Goal: Task Accomplishment & Management: Manage account settings

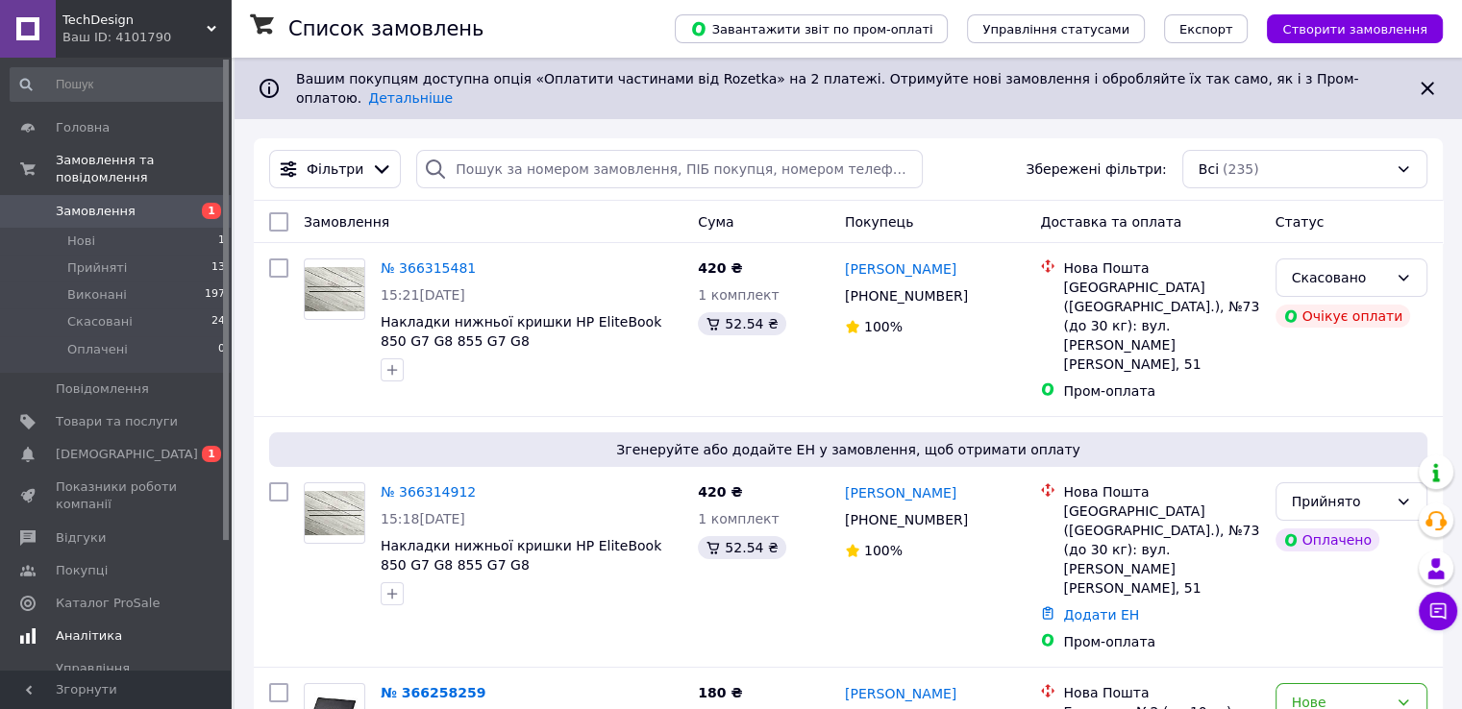
click at [89, 446] on span "[DEMOGRAPHIC_DATA]" at bounding box center [127, 454] width 142 height 17
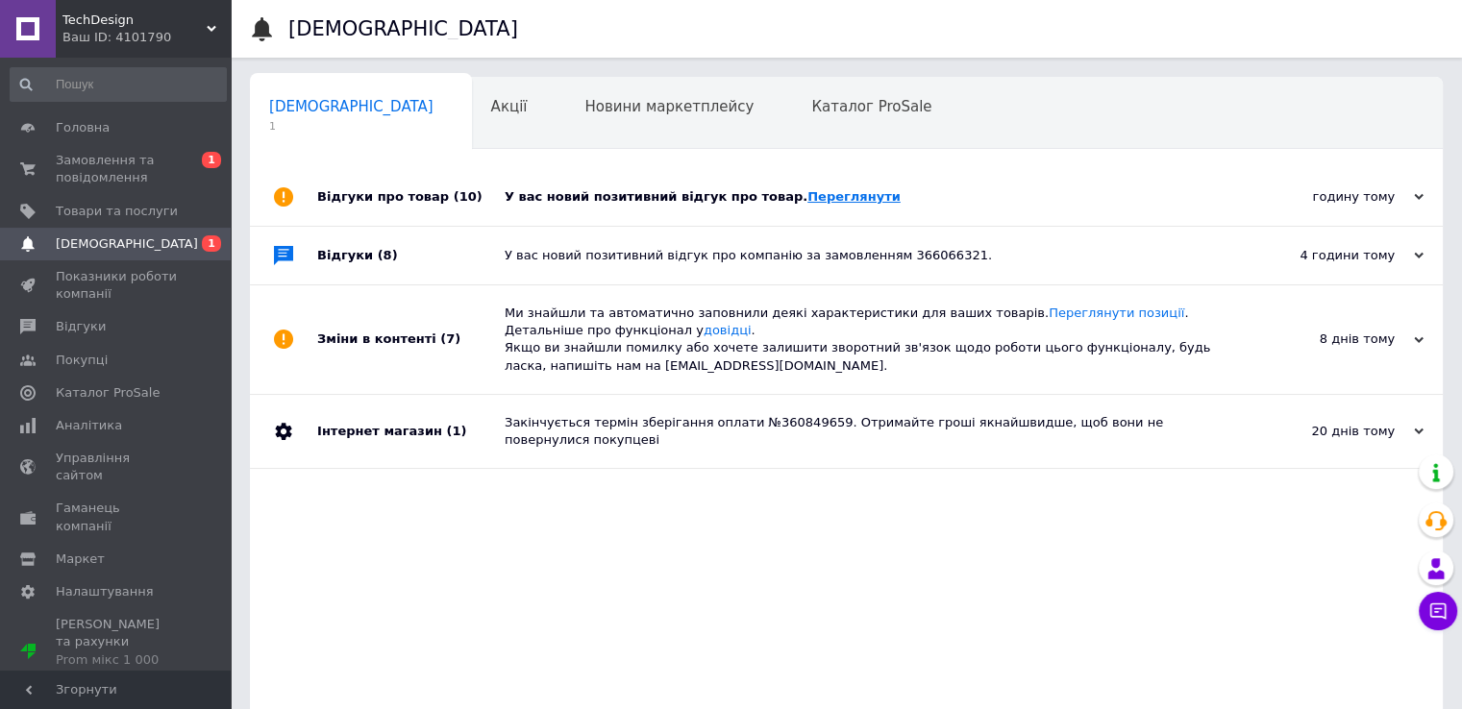
click at [813, 201] on link "Переглянути" at bounding box center [853, 196] width 93 height 14
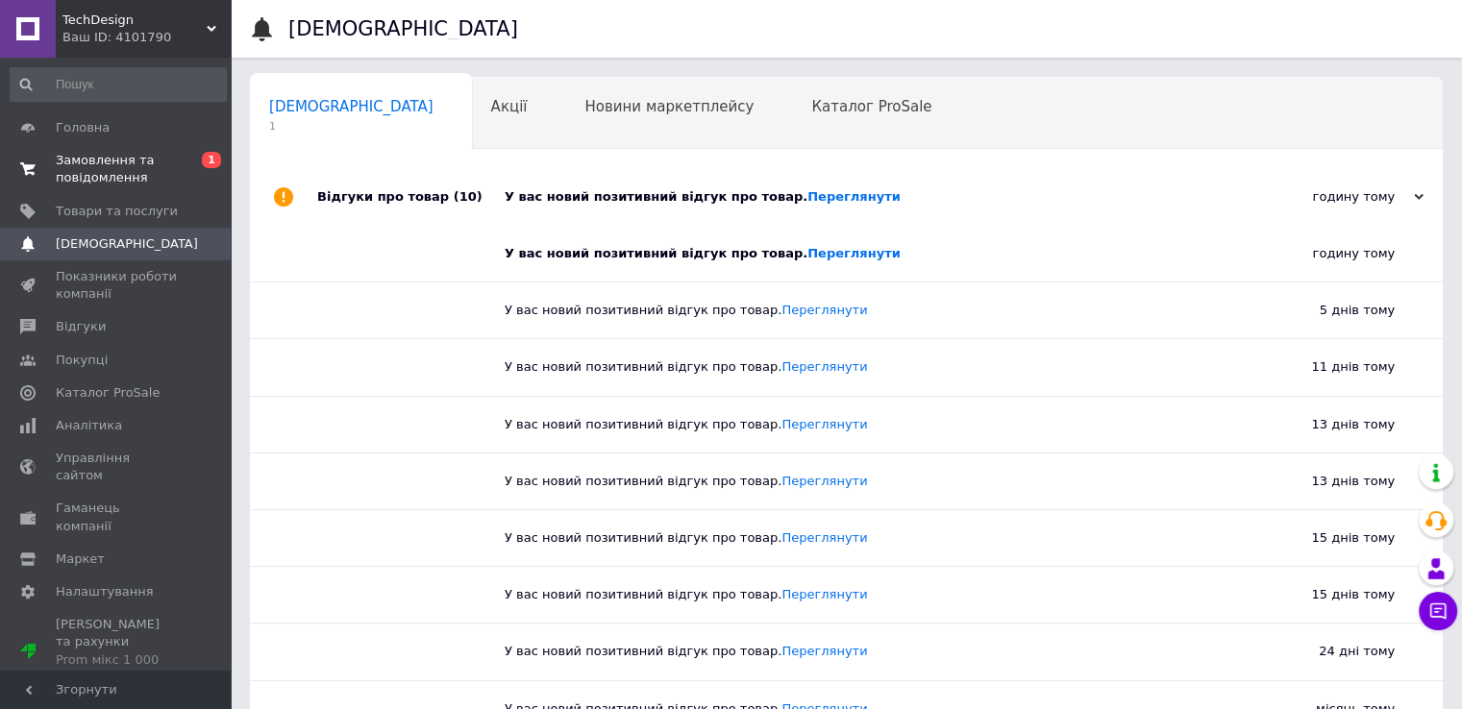
click at [117, 162] on span "Замовлення та повідомлення" at bounding box center [117, 169] width 122 height 35
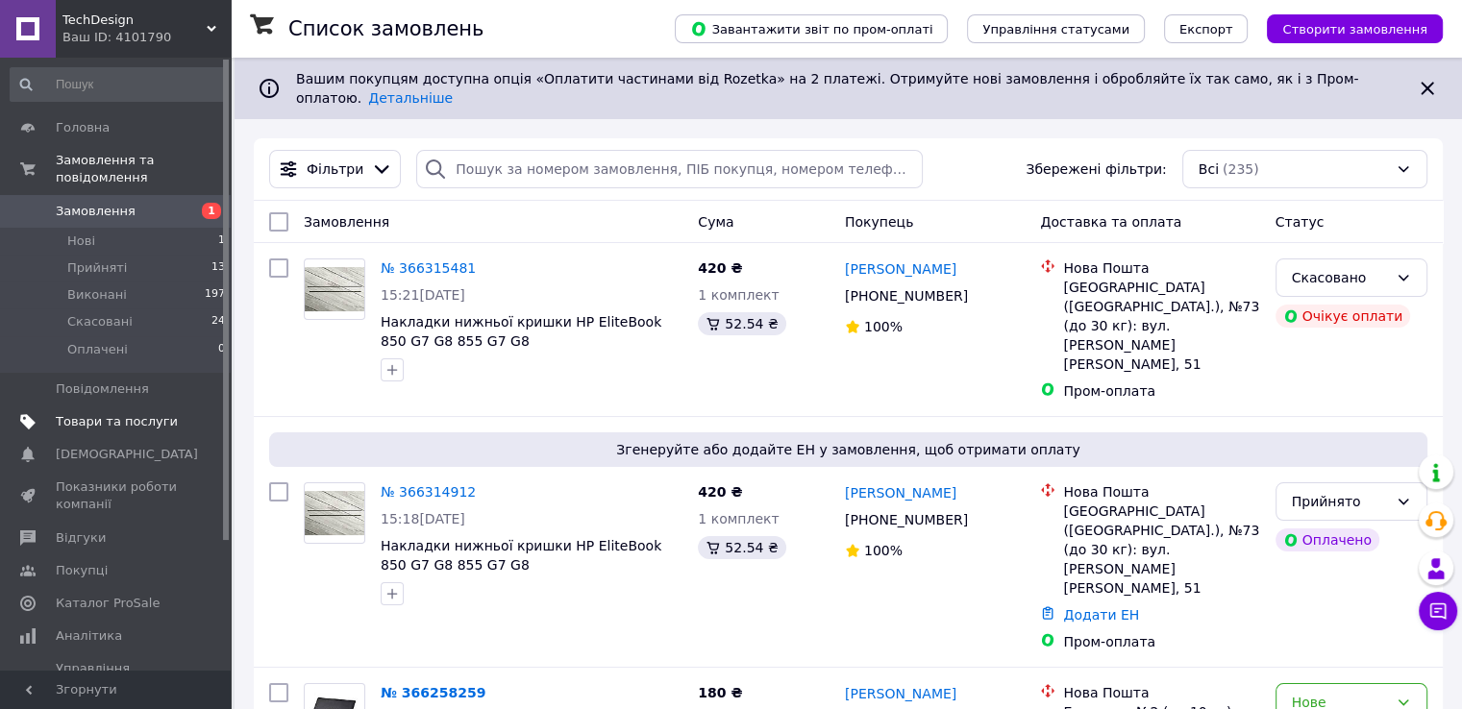
click at [95, 413] on span "Товари та послуги" at bounding box center [117, 421] width 122 height 17
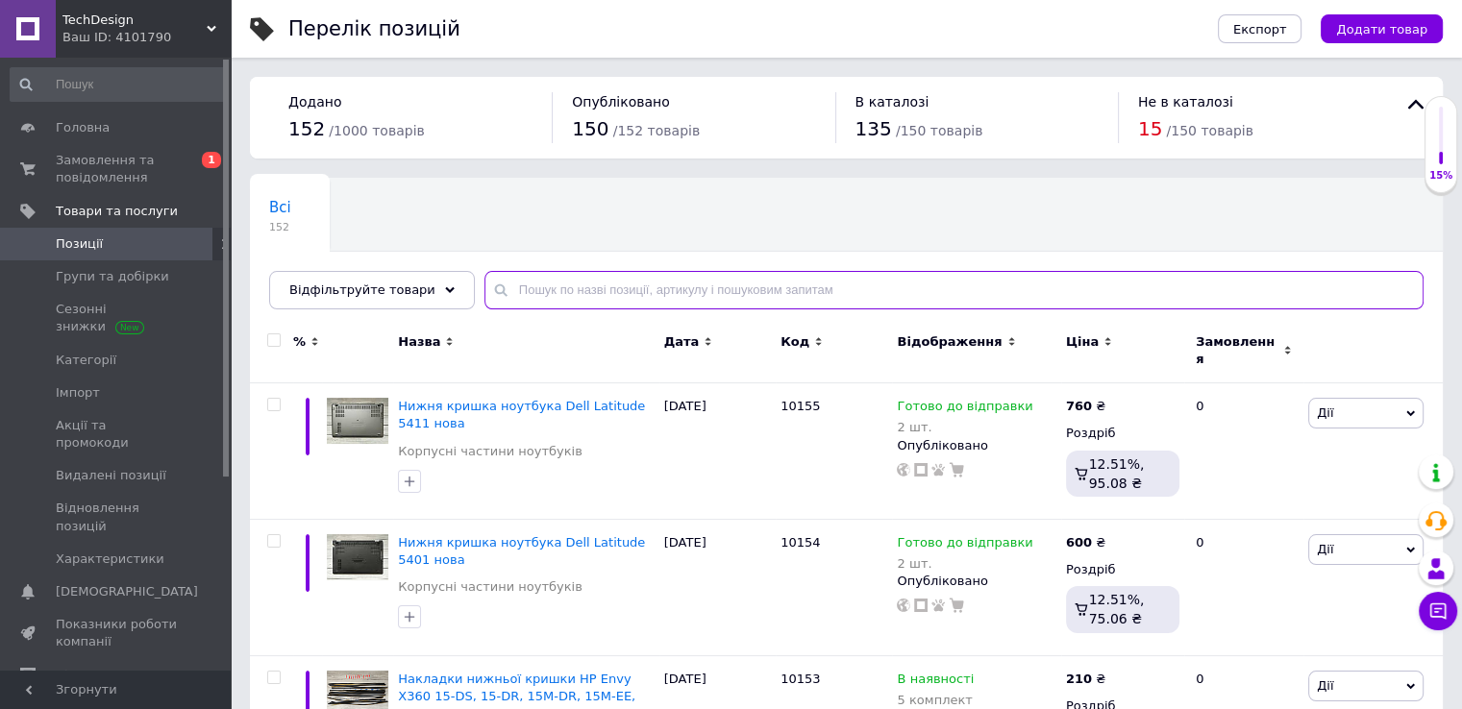
click at [618, 285] on input "text" at bounding box center [953, 290] width 939 height 38
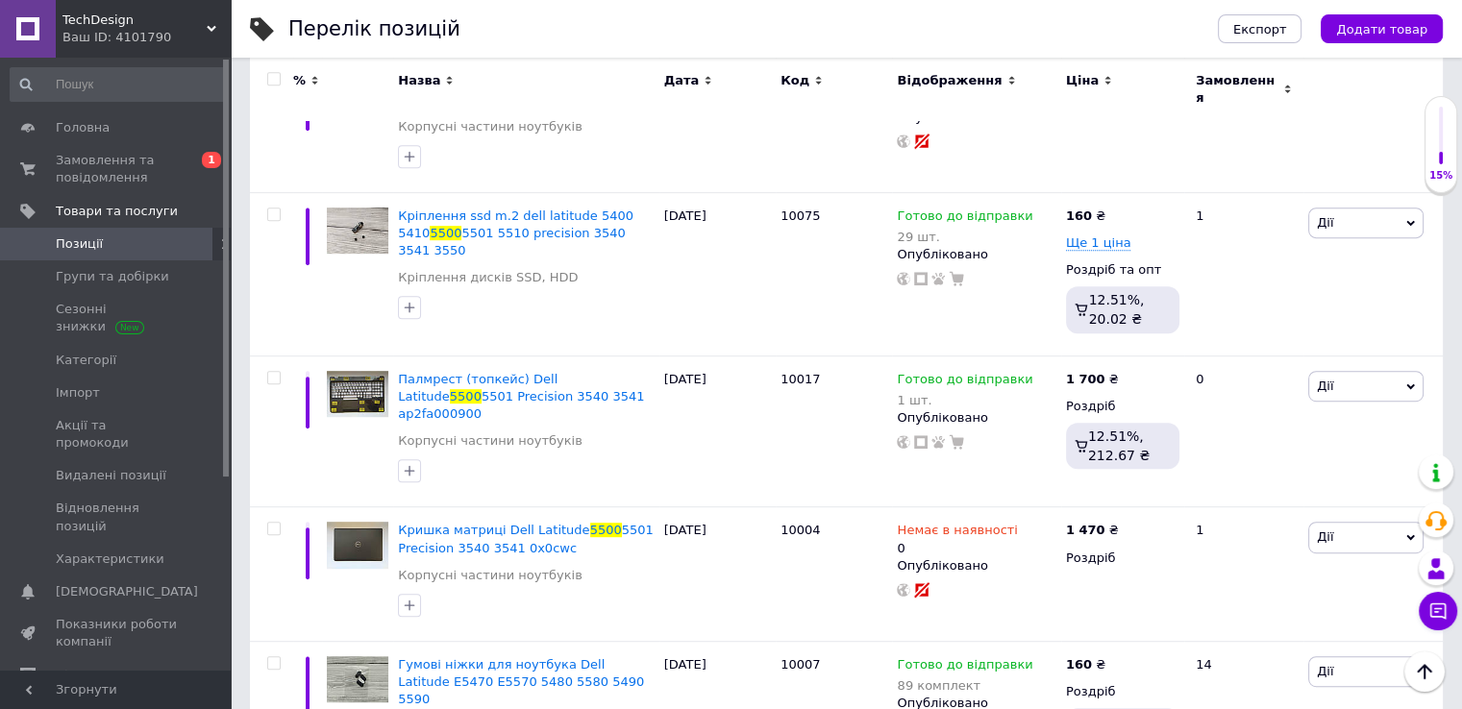
scroll to position [924, 0]
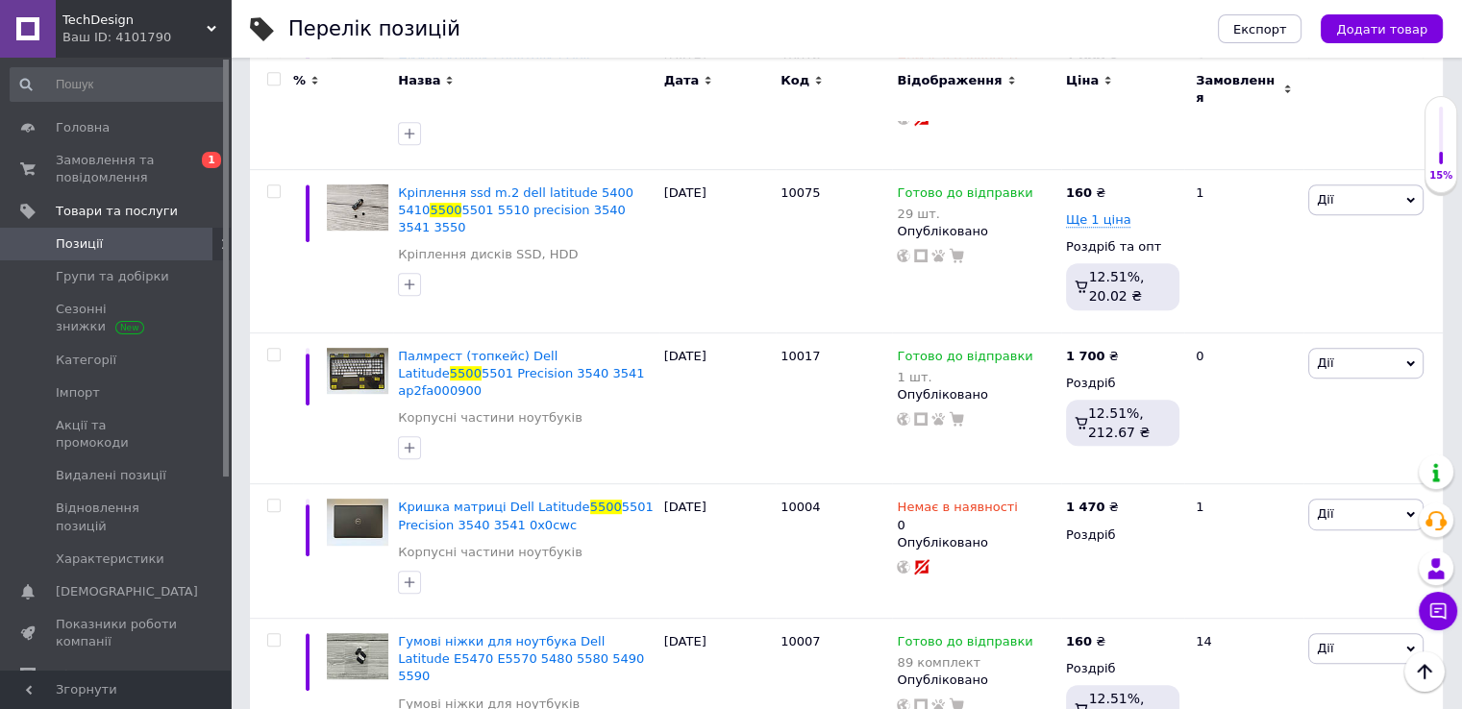
type input "5500"
click at [89, 178] on span "Замовлення та повідомлення" at bounding box center [117, 169] width 122 height 35
